Goal: Task Accomplishment & Management: Manage account settings

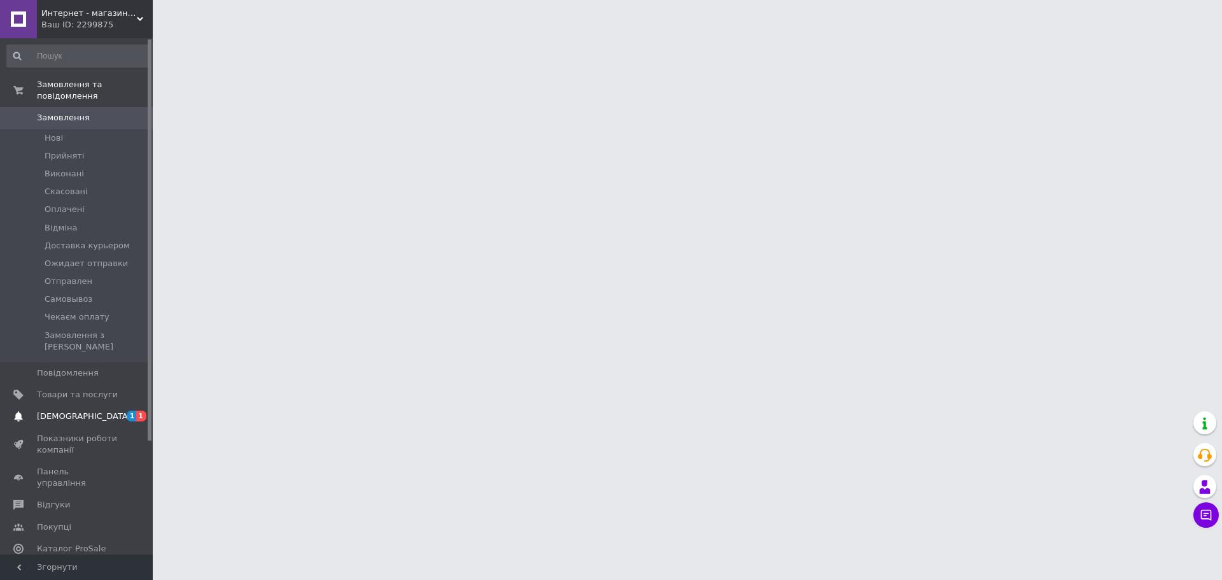
click at [112, 411] on span "[DEMOGRAPHIC_DATA]" at bounding box center [77, 416] width 81 height 11
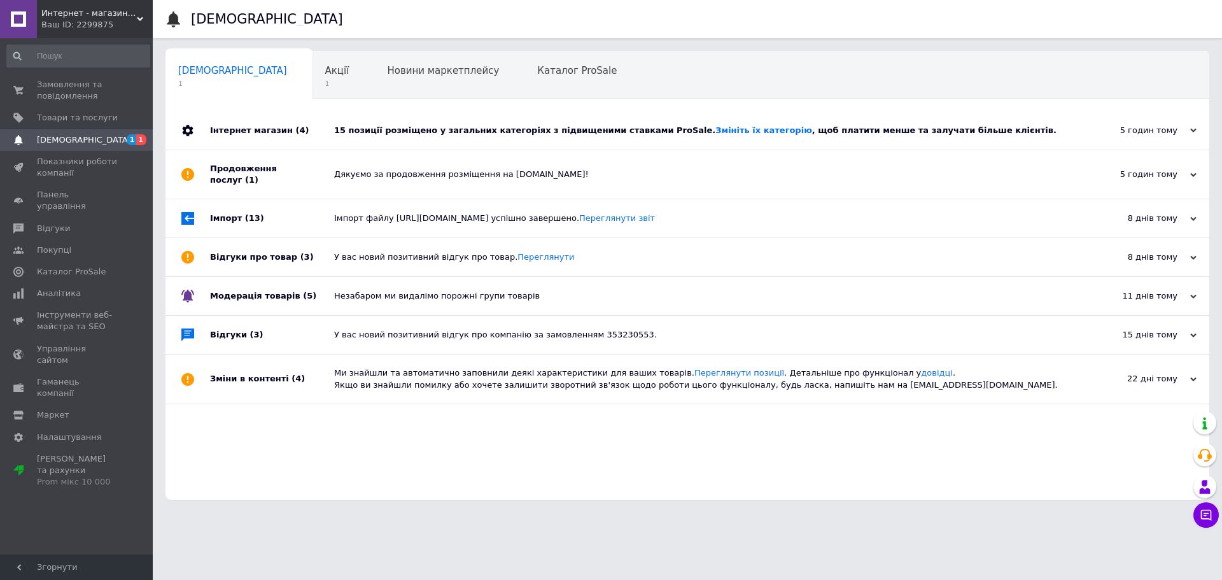
click at [460, 137] on div "15 позиції розміщено у загальних категоріях з підвищеними ставками ProSale. Змі…" at bounding box center [701, 130] width 735 height 38
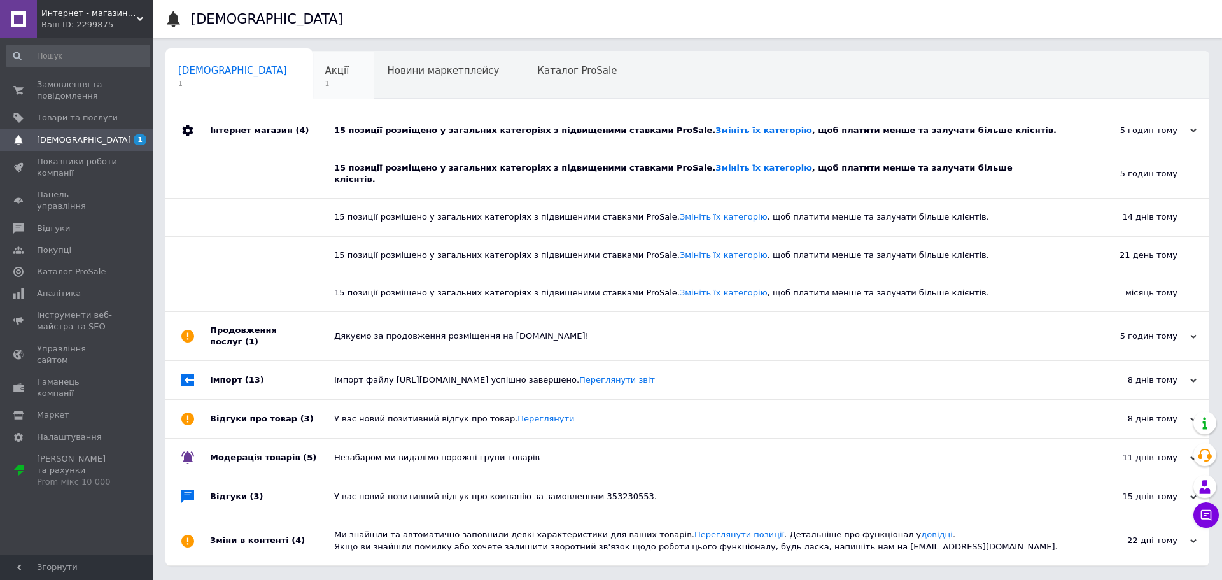
click at [313, 90] on div "Акції 1" at bounding box center [344, 76] width 62 height 48
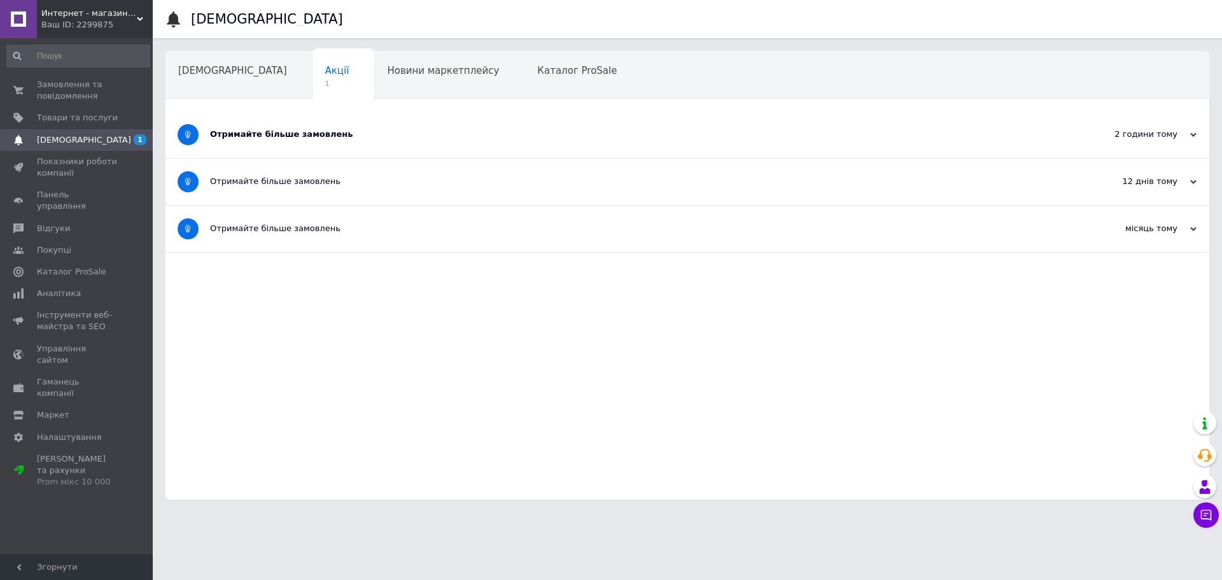
click at [360, 141] on div "Отримайте більше замовлень" at bounding box center [639, 134] width 859 height 46
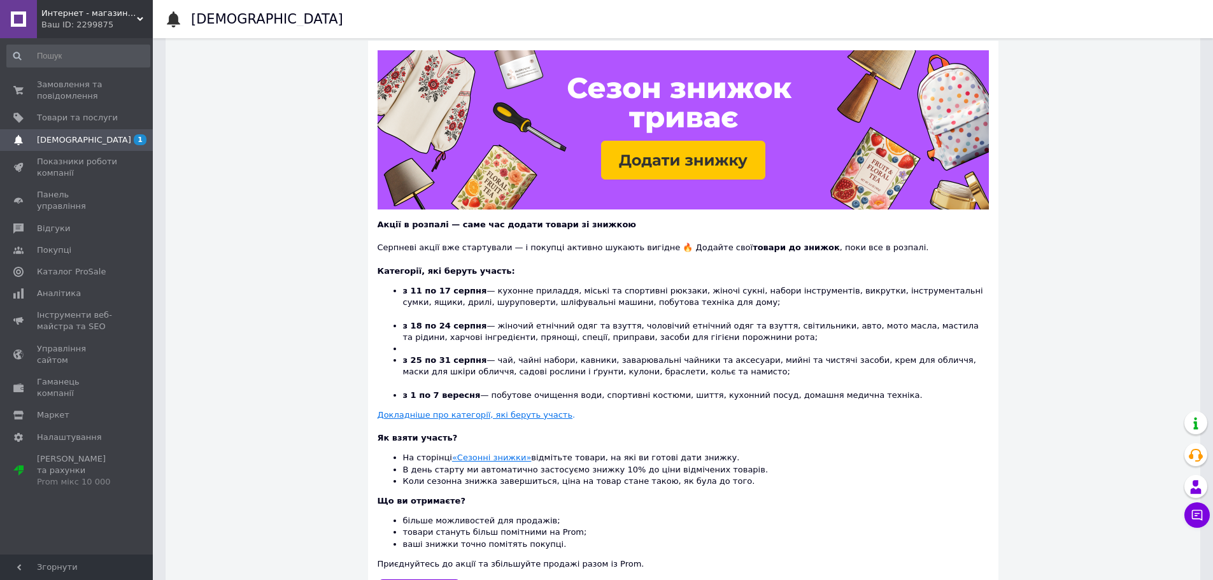
scroll to position [127, 0]
click at [64, 82] on span "Замовлення та повідомлення" at bounding box center [77, 90] width 81 height 23
